Goal: Task Accomplishment & Management: Use online tool/utility

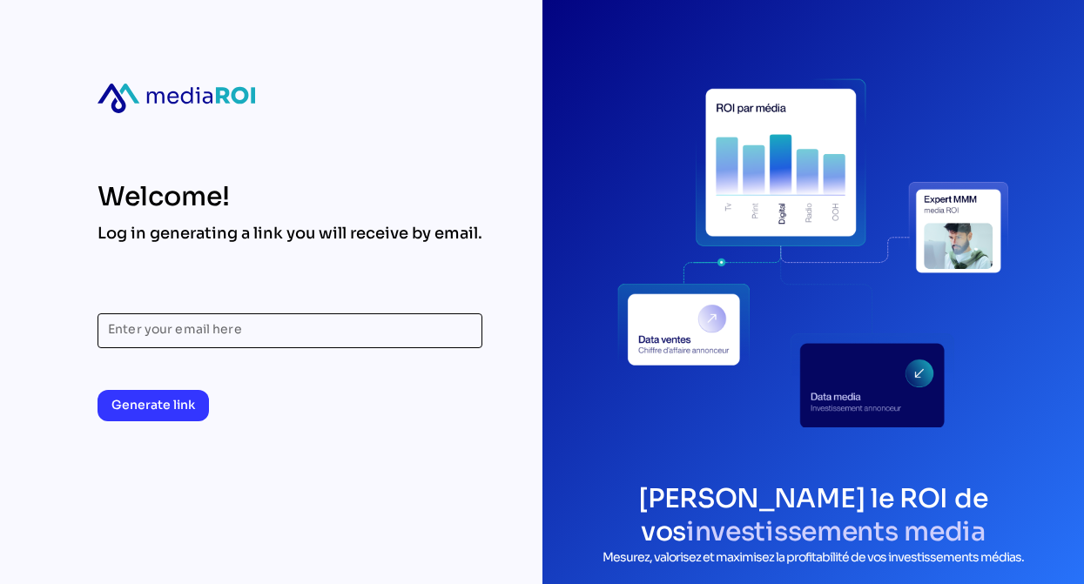
click at [334, 339] on input "Enter your email here" at bounding box center [290, 330] width 364 height 35
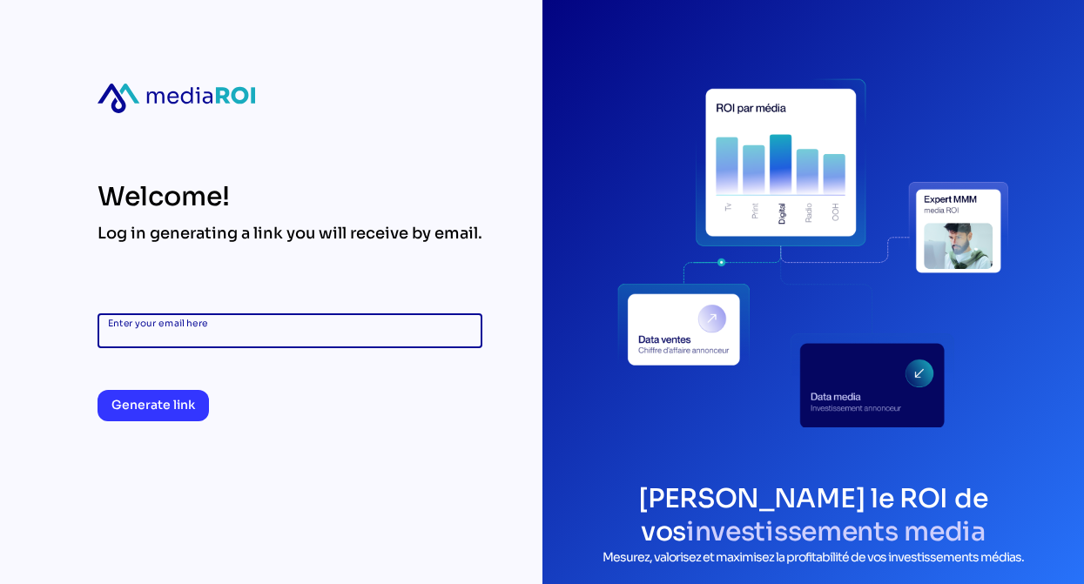
click at [332, 339] on input "Enter your email here" at bounding box center [290, 330] width 364 height 35
type input "**********"
click at [181, 396] on span "Generate link" at bounding box center [153, 404] width 84 height 21
